Goal: Information Seeking & Learning: Learn about a topic

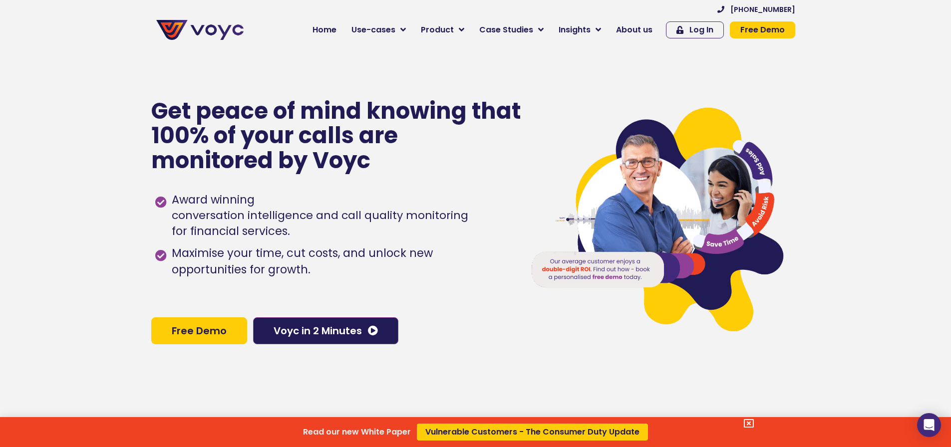
click at [383, 28] on div "Read our new White Paper Vulnerable Customers - The Consumer Duty Update" at bounding box center [475, 223] width 951 height 447
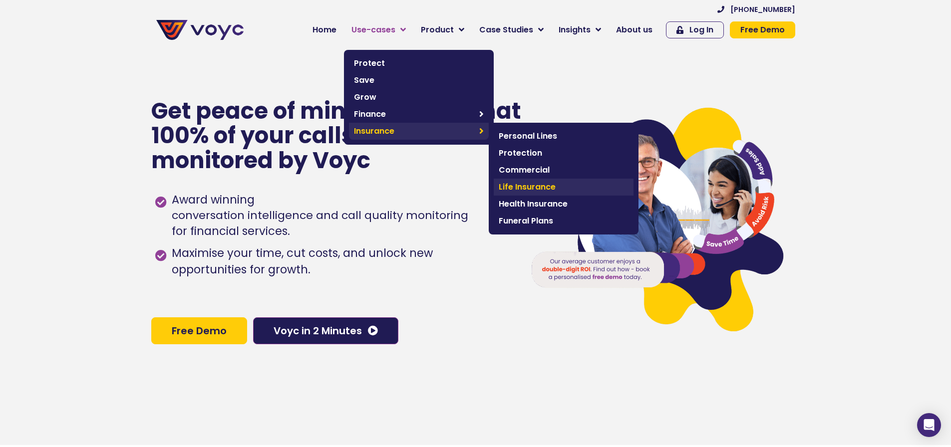
click at [548, 186] on span "Life Insurance" at bounding box center [564, 187] width 130 height 12
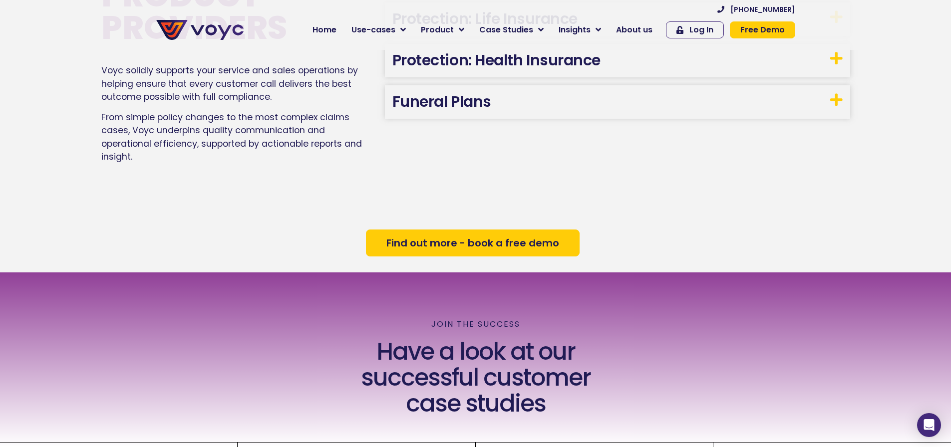
scroll to position [1346, 0]
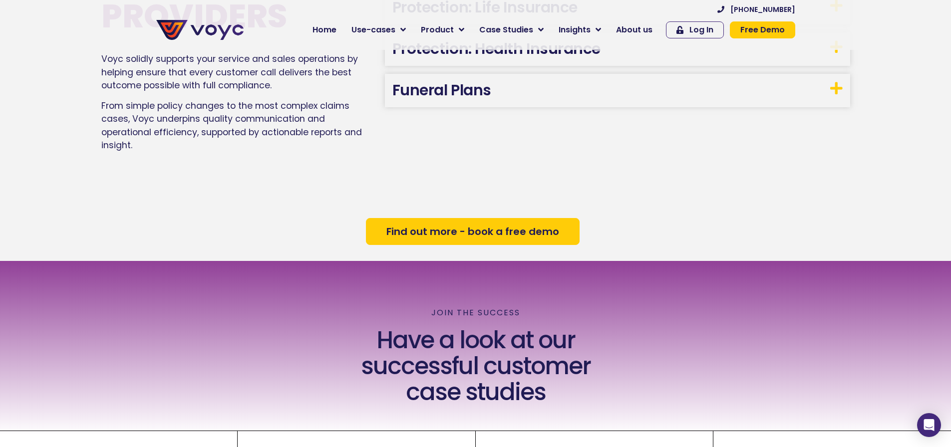
click at [837, 89] on icon at bounding box center [836, 88] width 12 height 14
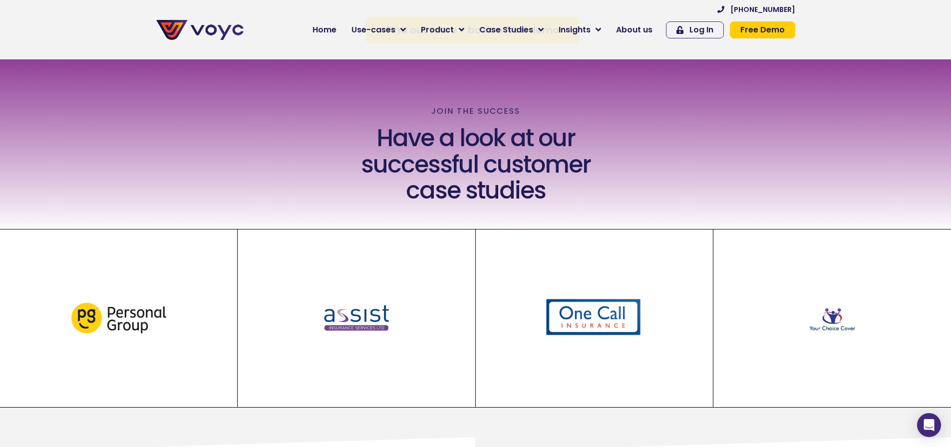
scroll to position [1605, 0]
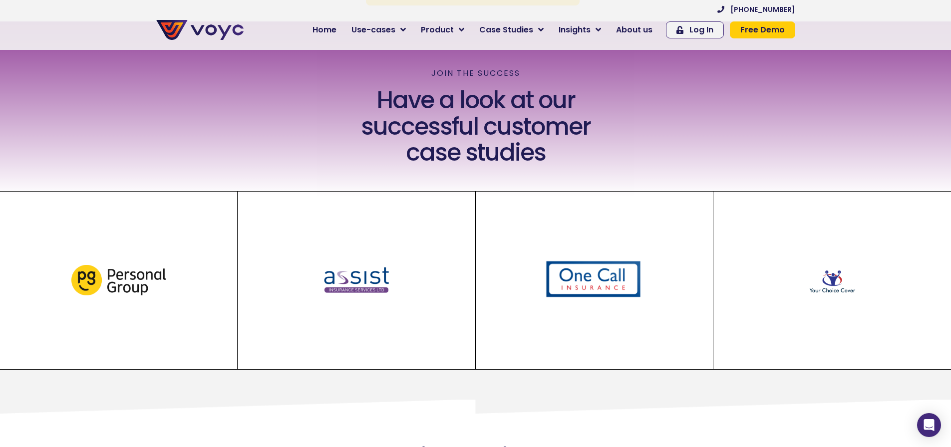
click at [360, 284] on img at bounding box center [357, 280] width 68 height 31
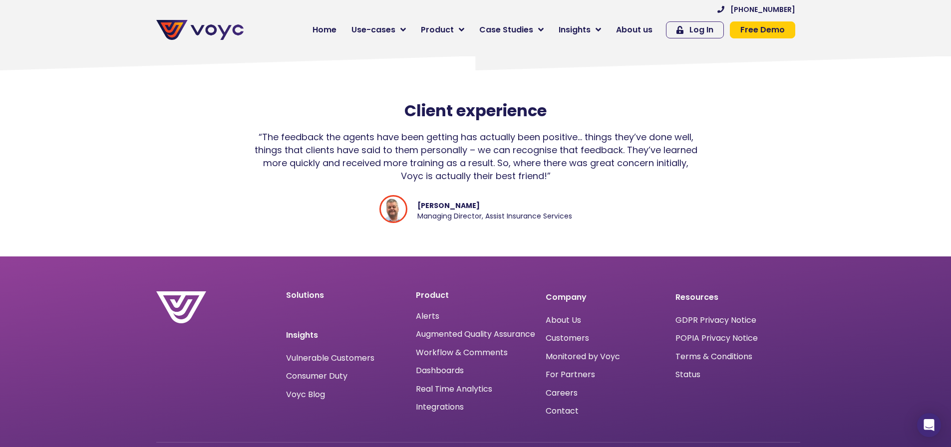
scroll to position [2347, 0]
